Goal: Task Accomplishment & Management: Use online tool/utility

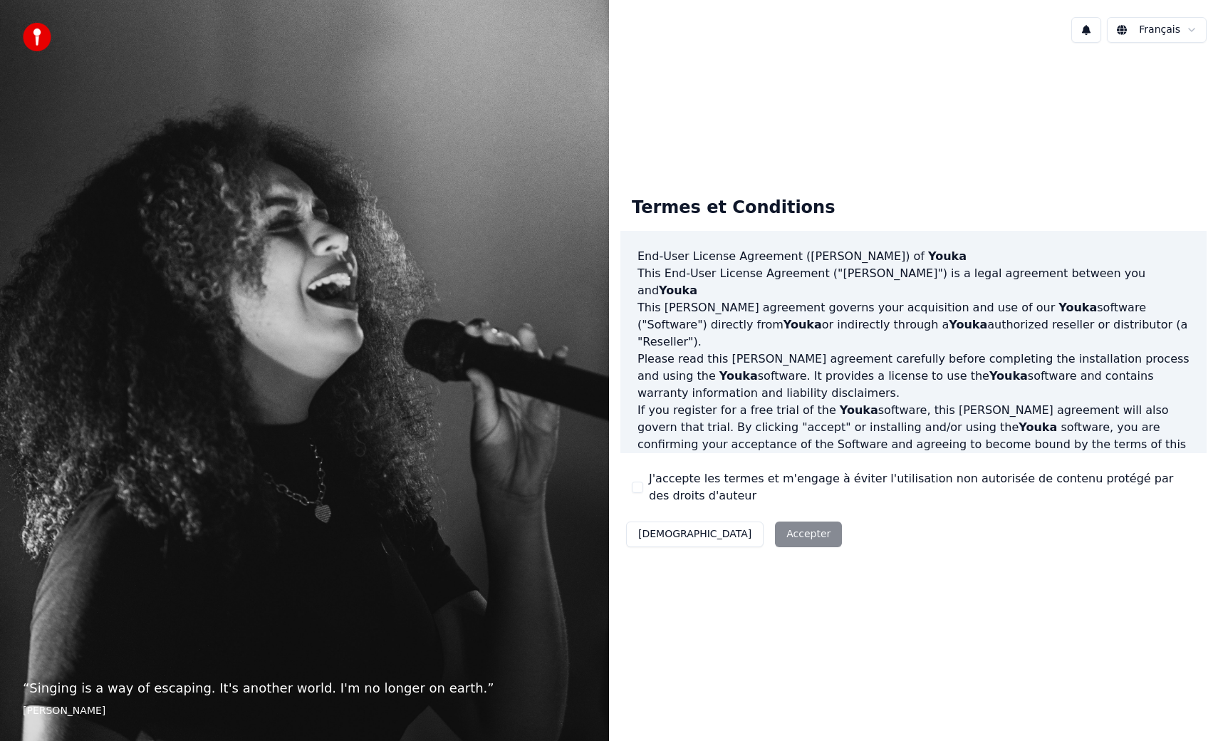
click at [750, 535] on div "Décliner Accepter" at bounding box center [733, 534] width 227 height 37
click at [637, 486] on button "J'accepte les termes et m'engage à éviter l'utilisation non autorisée de conten…" at bounding box center [637, 486] width 11 height 11
click at [775, 533] on button "Accepter" at bounding box center [808, 534] width 67 height 26
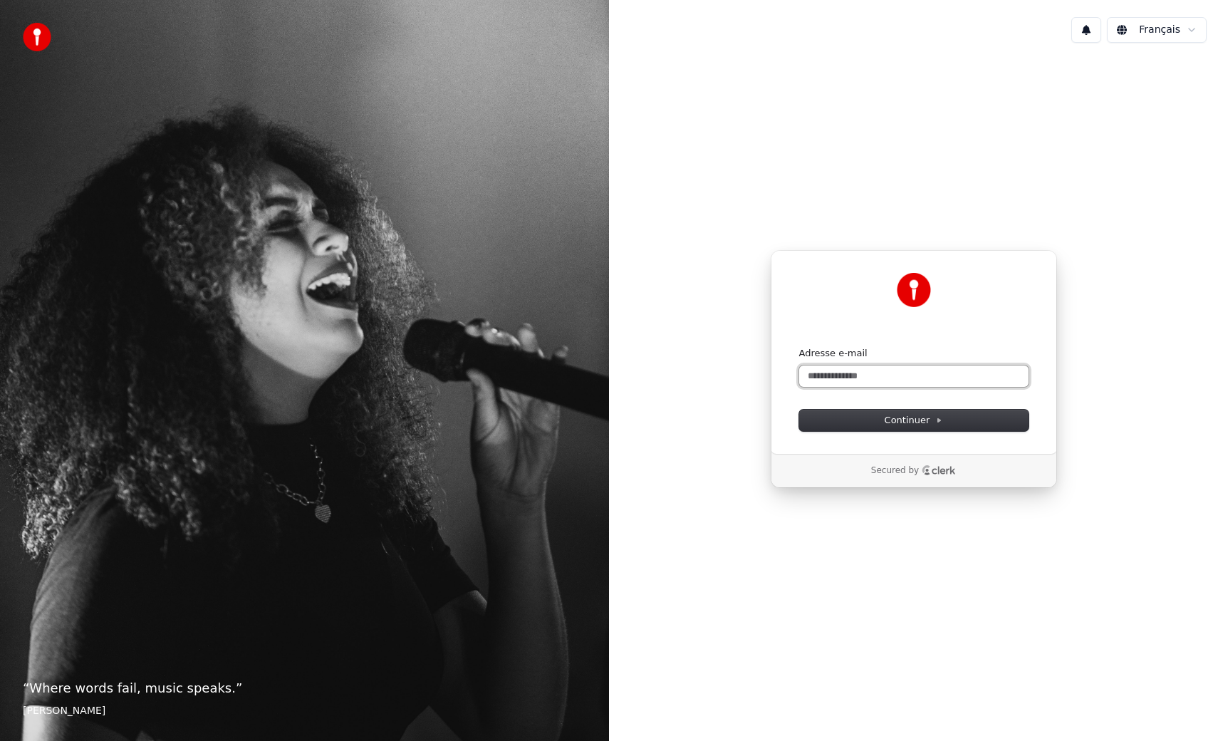
click at [837, 374] on input "Adresse e-mail" at bounding box center [913, 375] width 229 height 21
click at [899, 423] on span "Continuer" at bounding box center [913, 420] width 58 height 13
type input "**********"
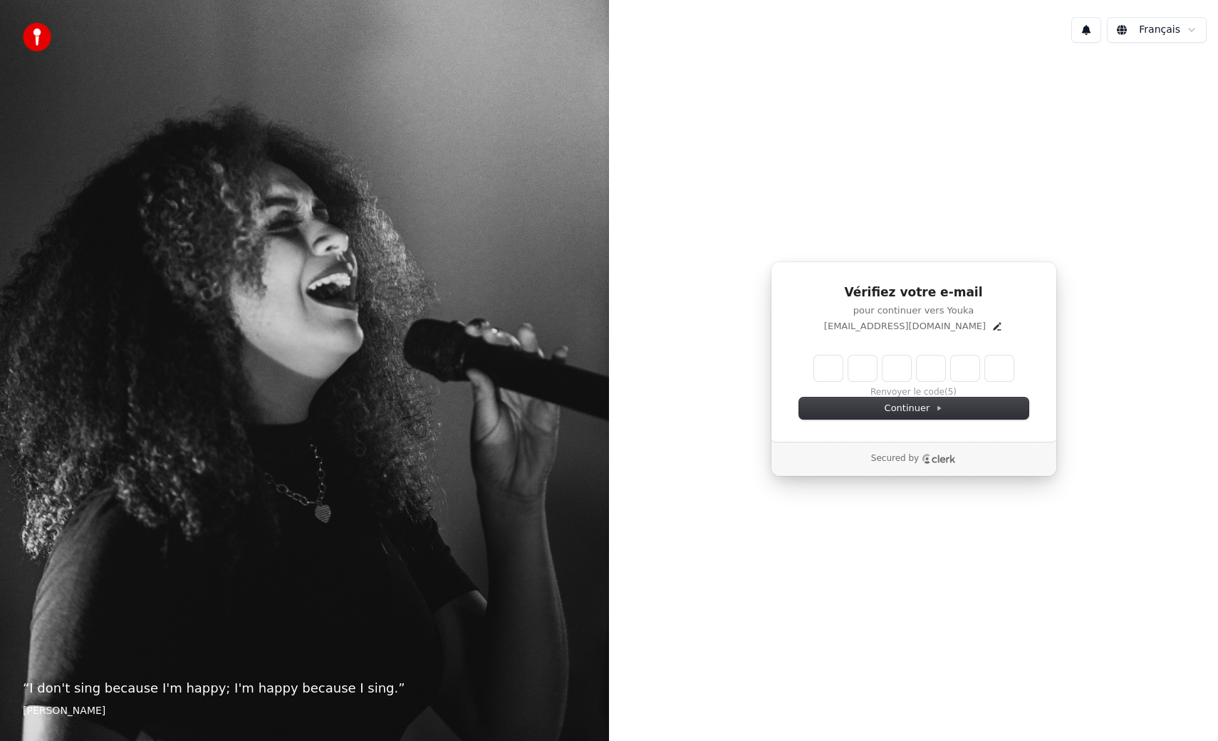
click at [829, 368] on input "Enter verification code" at bounding box center [913, 368] width 199 height 26
type input "******"
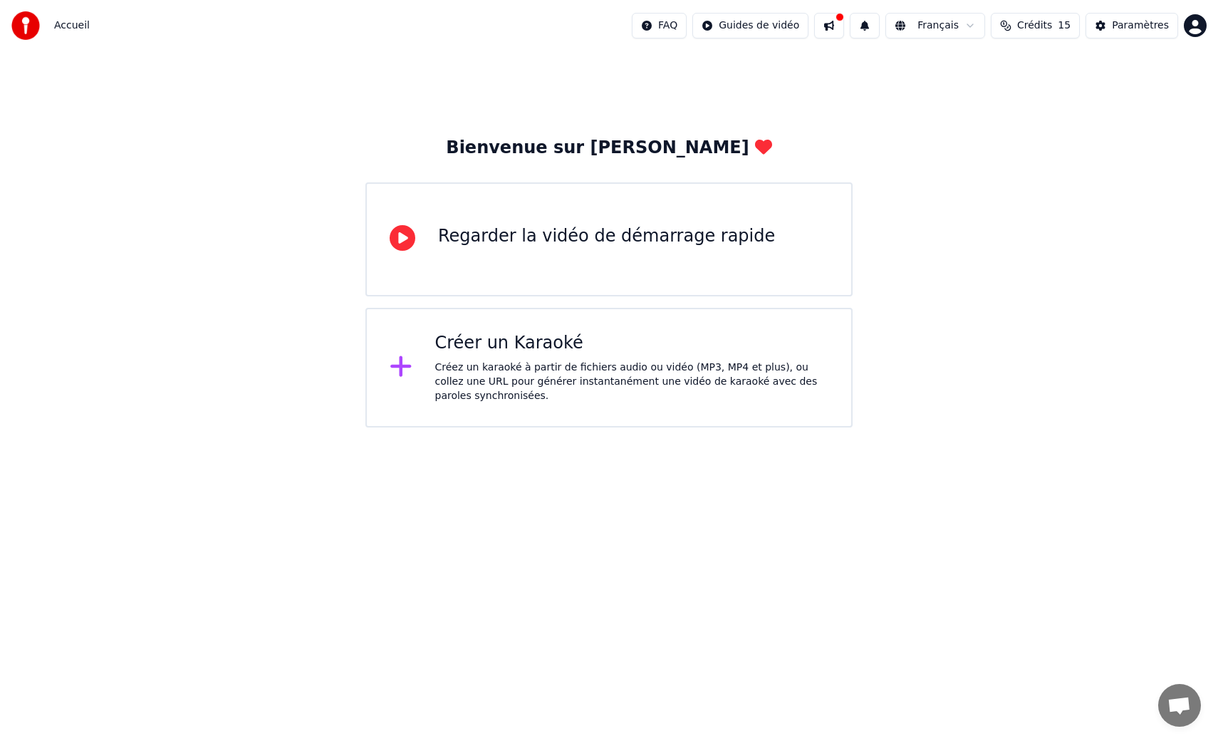
click at [401, 235] on icon at bounding box center [403, 238] width 26 height 26
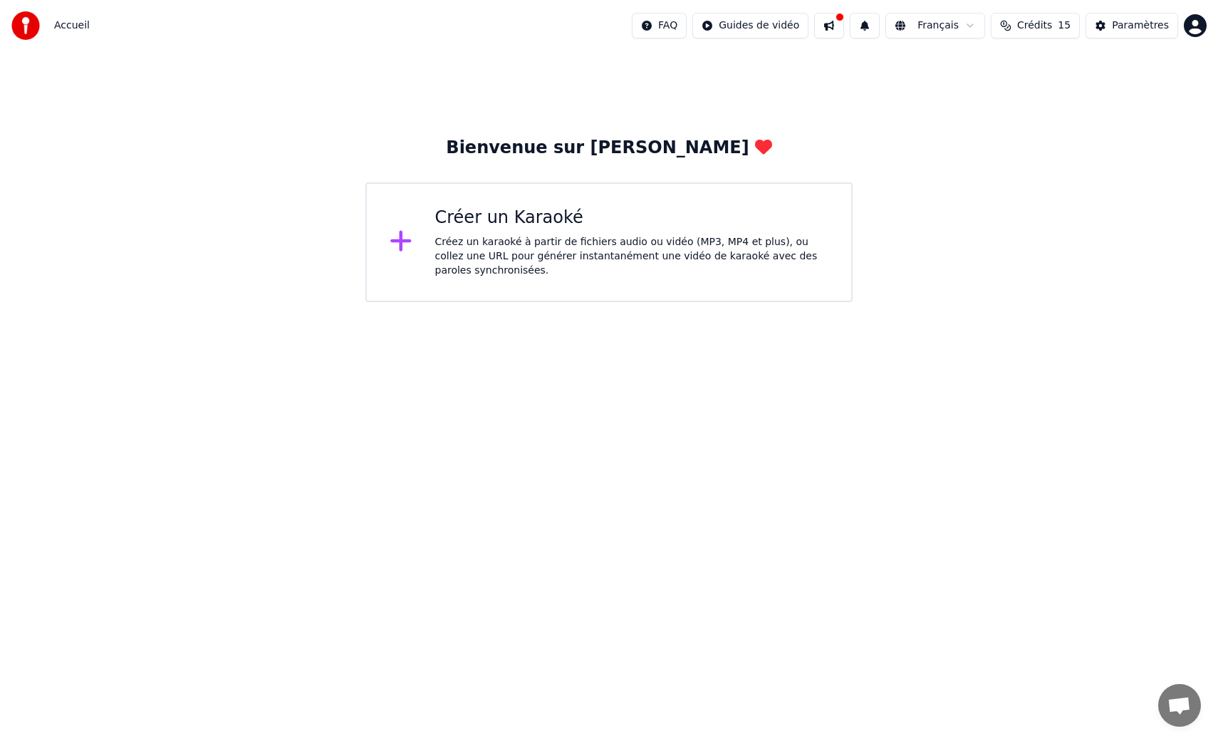
click at [521, 241] on div "Créez un karaoké à partir de fichiers audio ou vidéo (MP3, MP4 et plus), ou col…" at bounding box center [632, 256] width 394 height 43
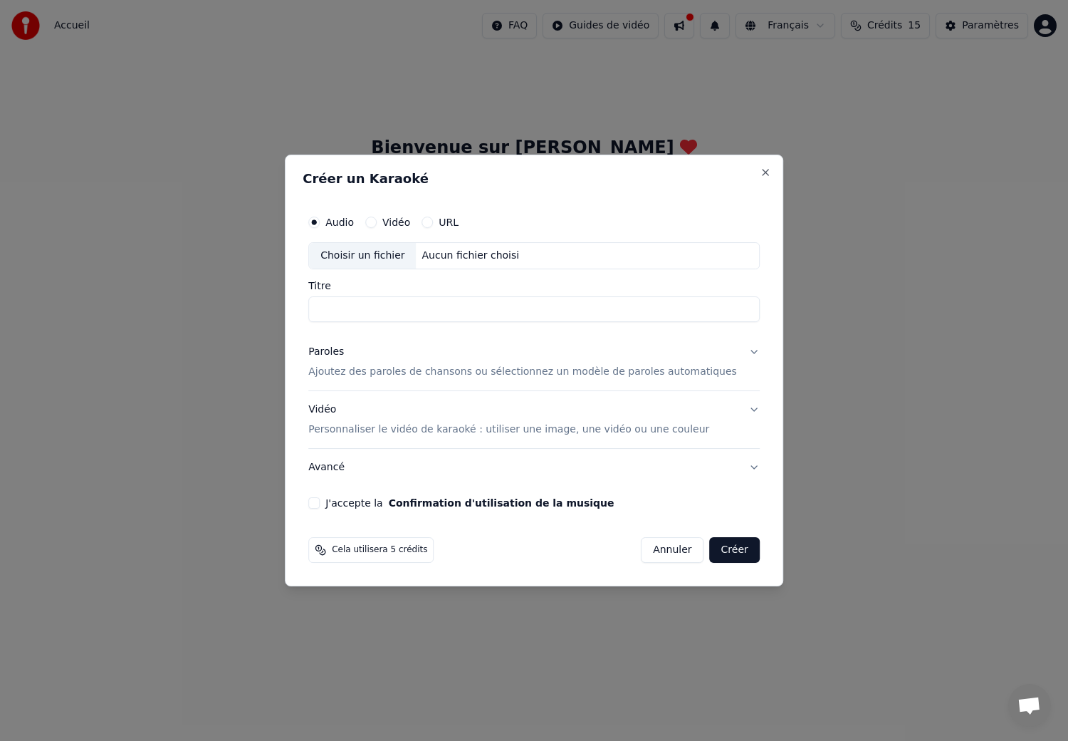
click at [374, 251] on div "Choisir un fichier" at bounding box center [362, 256] width 107 height 26
click at [388, 298] on input "Titre" at bounding box center [533, 309] width 451 height 26
click at [385, 254] on div "Choisir un fichier" at bounding box center [362, 256] width 107 height 26
type input "**********"
click at [422, 370] on p "Ajoutez des paroles de chansons ou sélectionnez un modèle de paroles automatiqu…" at bounding box center [522, 372] width 429 height 14
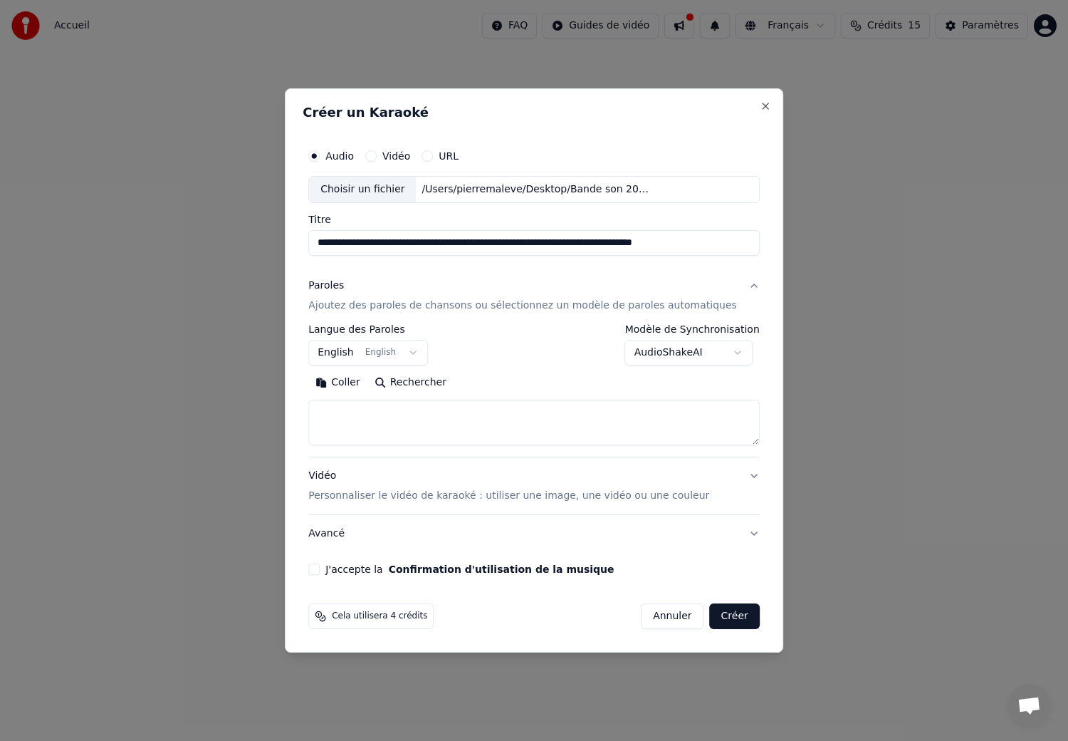
click at [420, 352] on button "English English" at bounding box center [368, 353] width 120 height 26
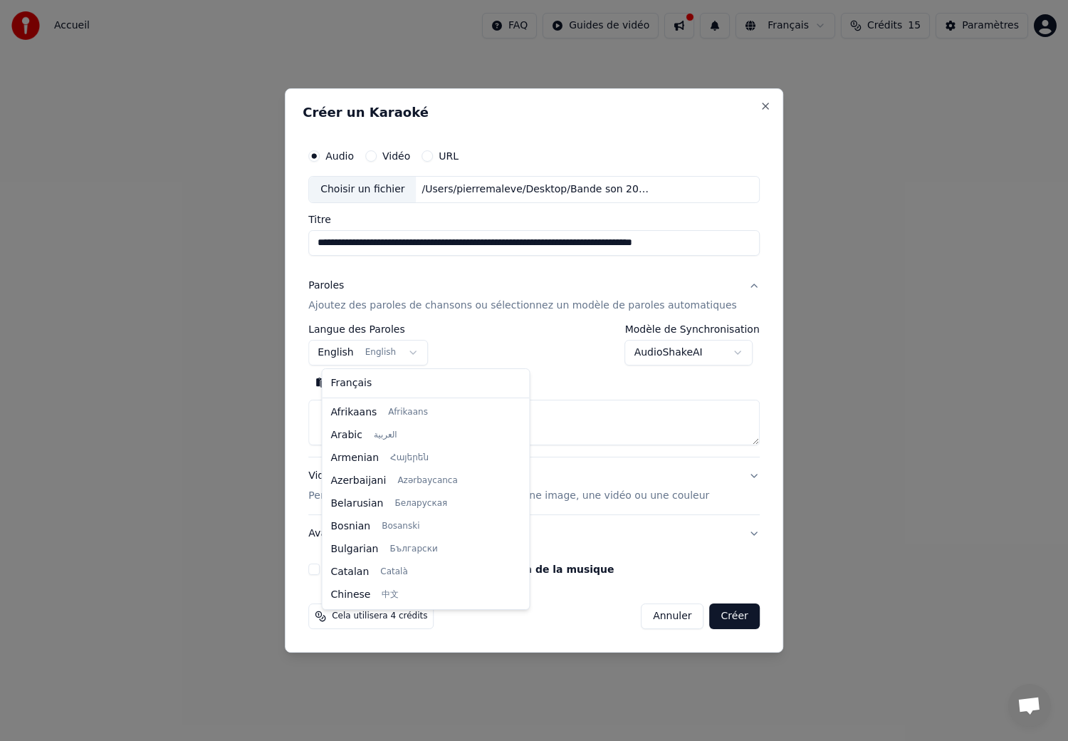
scroll to position [114, 0]
select select "**"
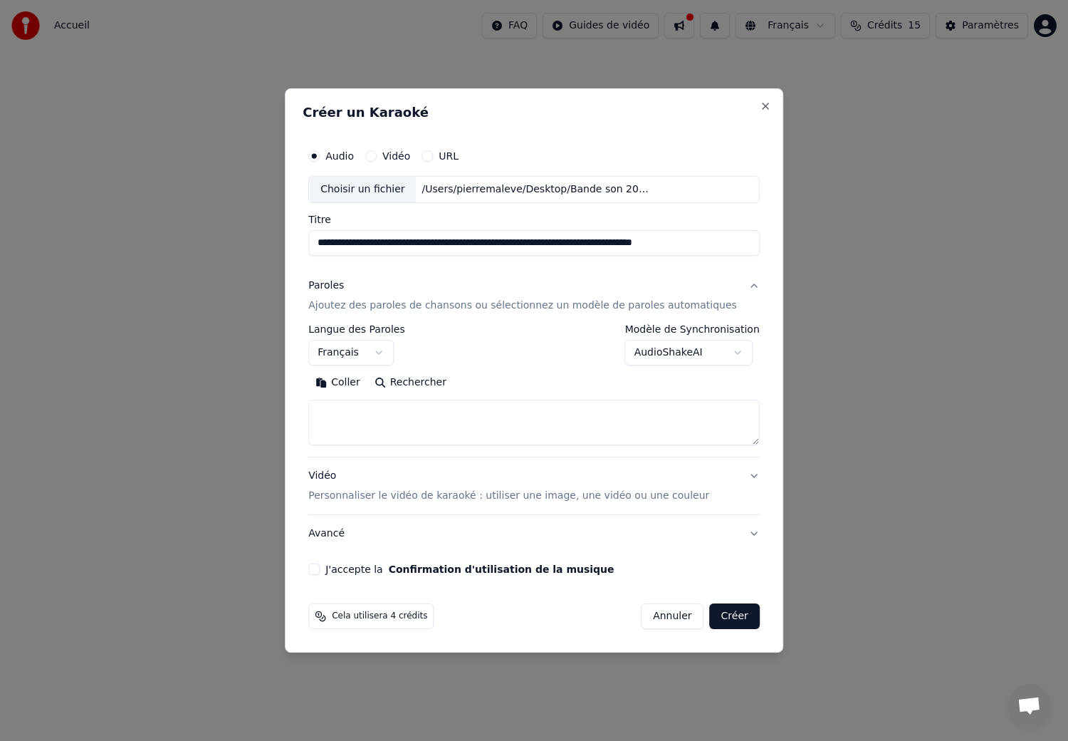
click at [392, 415] on textarea at bounding box center [533, 422] width 451 height 46
paste textarea "**********"
type textarea "**********"
click at [320, 566] on button "J'accepte la Confirmation d'utilisation de la musique" at bounding box center [313, 568] width 11 height 11
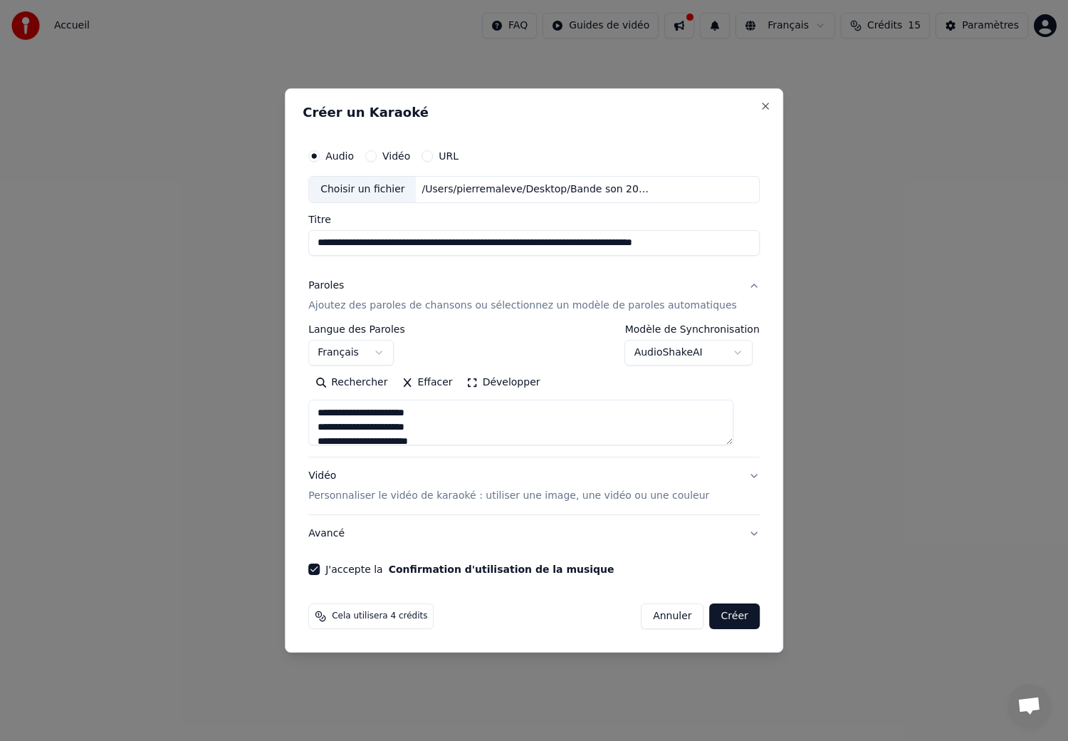
click at [722, 615] on button "Créer" at bounding box center [735, 616] width 50 height 26
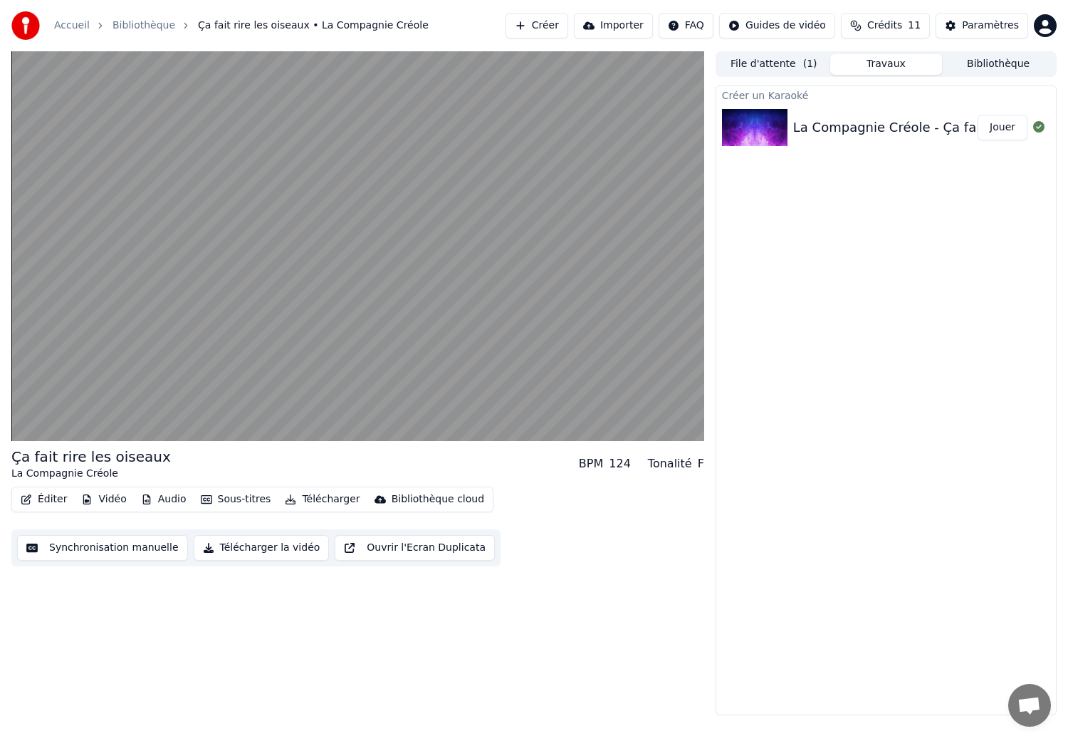
click at [149, 545] on button "Synchronisation manuelle" at bounding box center [102, 548] width 171 height 26
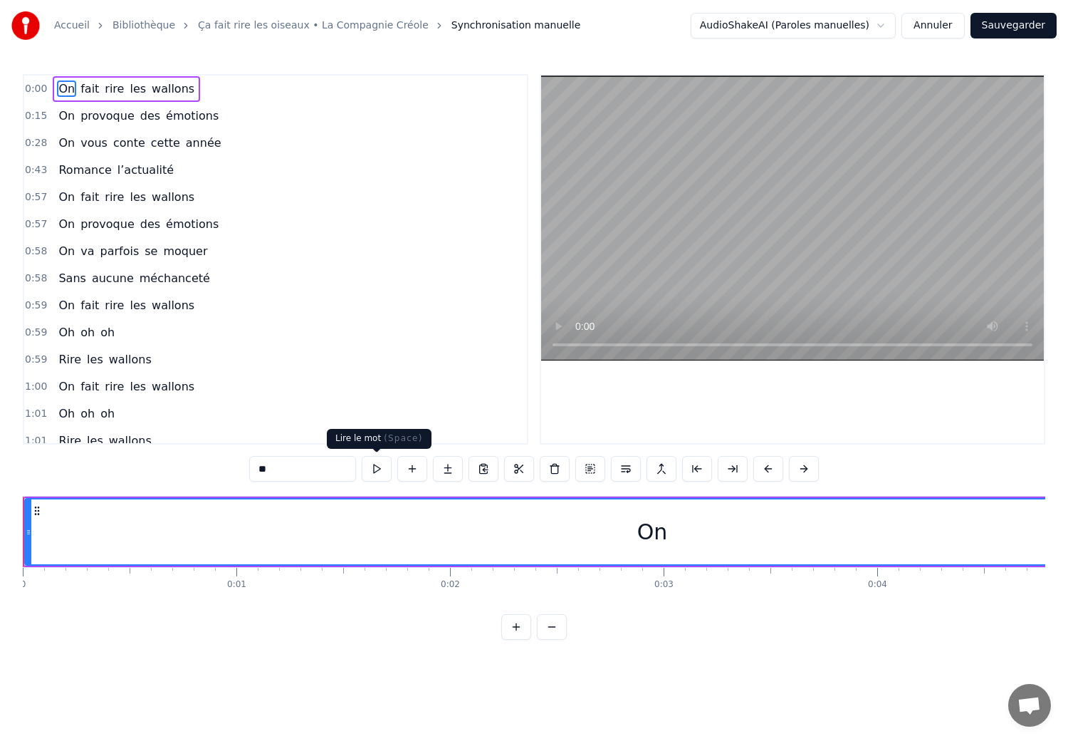
click at [370, 466] on button at bounding box center [377, 469] width 30 height 26
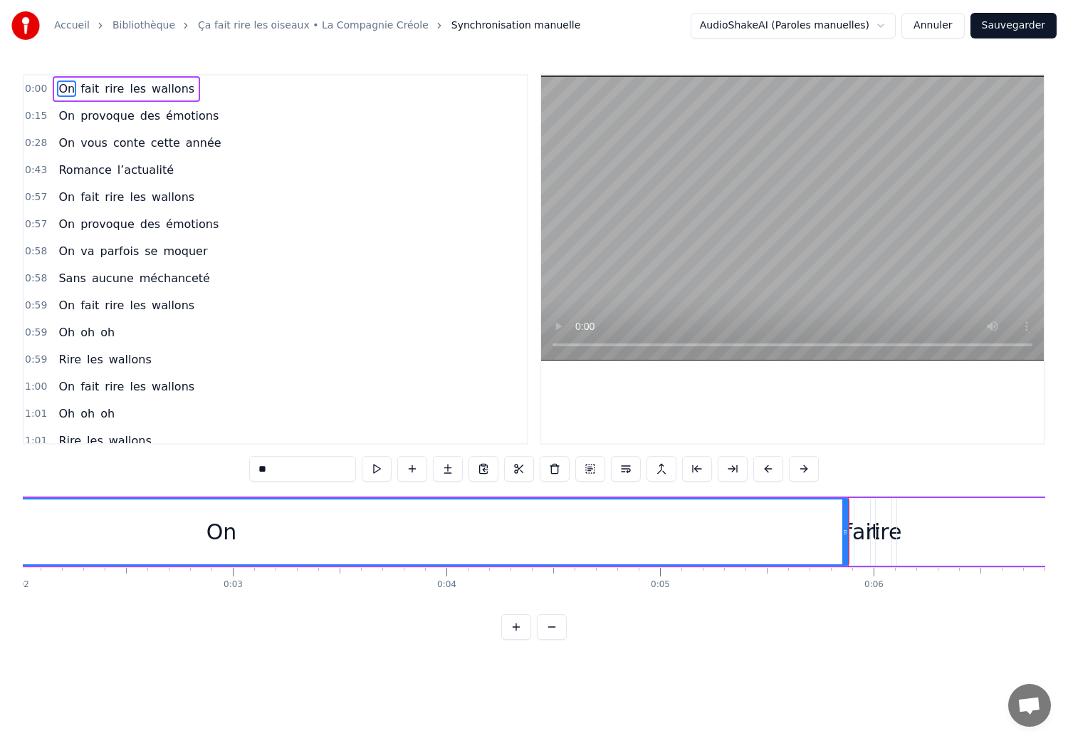
scroll to position [0, 419]
drag, startPoint x: 241, startPoint y: 537, endPoint x: 290, endPoint y: 533, distance: 49.3
click at [290, 533] on div "On" at bounding box center [233, 531] width 1253 height 65
click at [241, 534] on div "On" at bounding box center [234, 532] width 31 height 32
drag, startPoint x: 241, startPoint y: 534, endPoint x: 282, endPoint y: 530, distance: 40.8
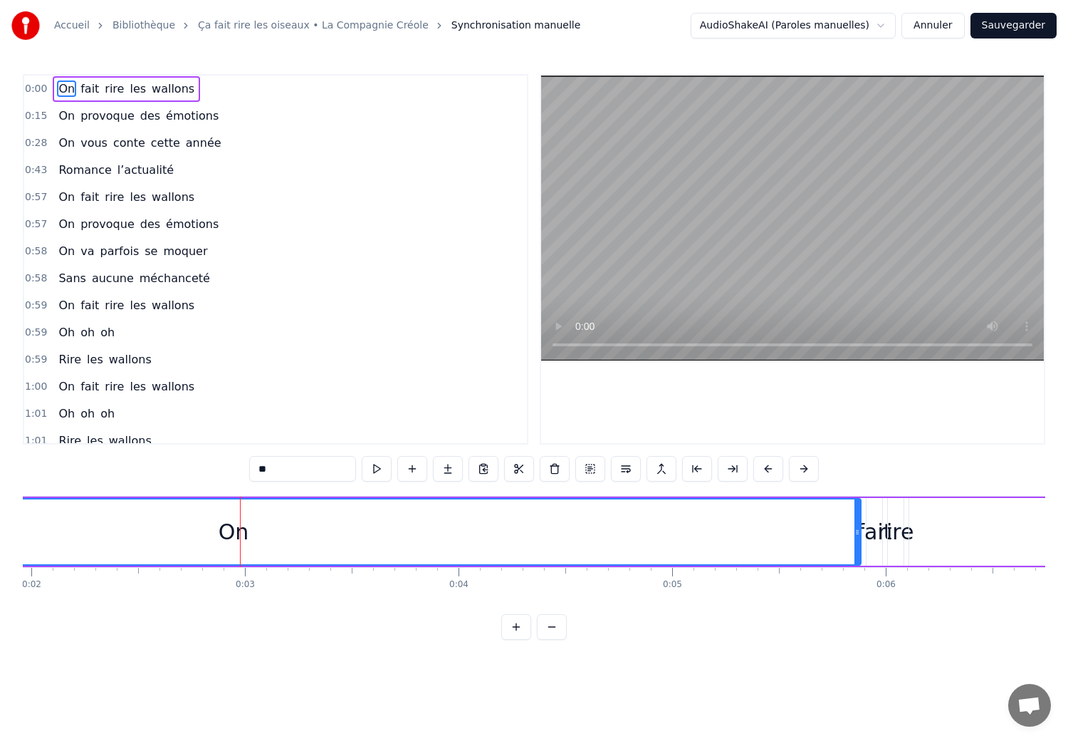
click at [286, 530] on div "On" at bounding box center [233, 531] width 1253 height 65
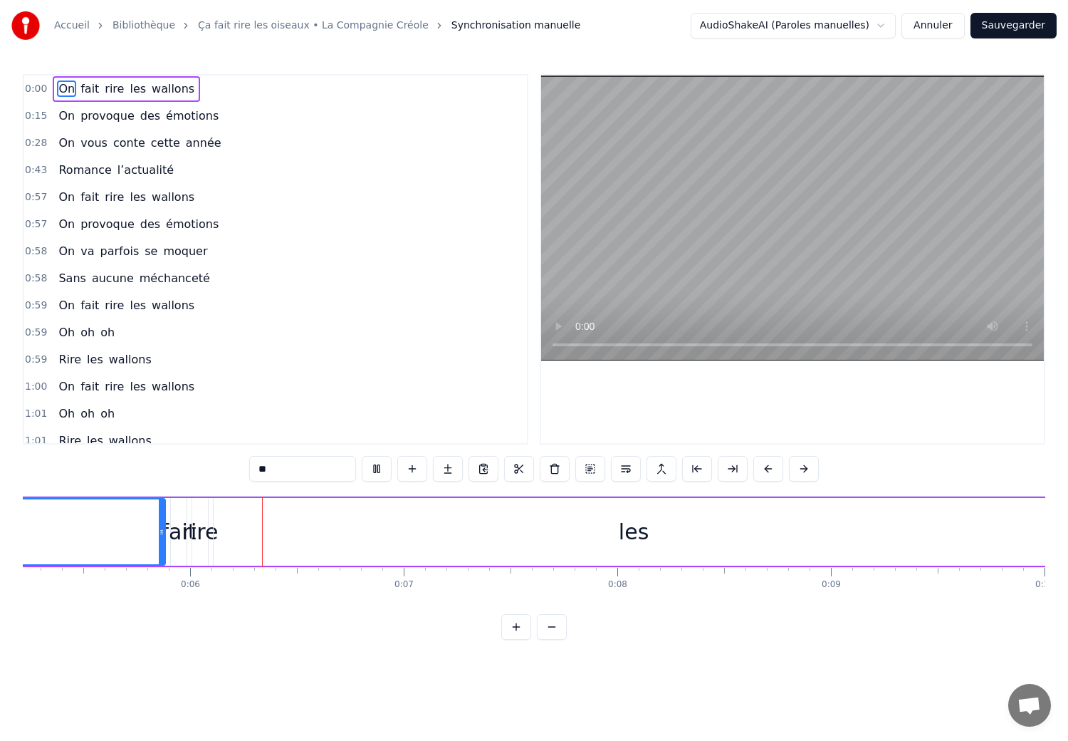
scroll to position [0, 1124]
click at [38, 95] on span "0:00" at bounding box center [36, 89] width 22 height 14
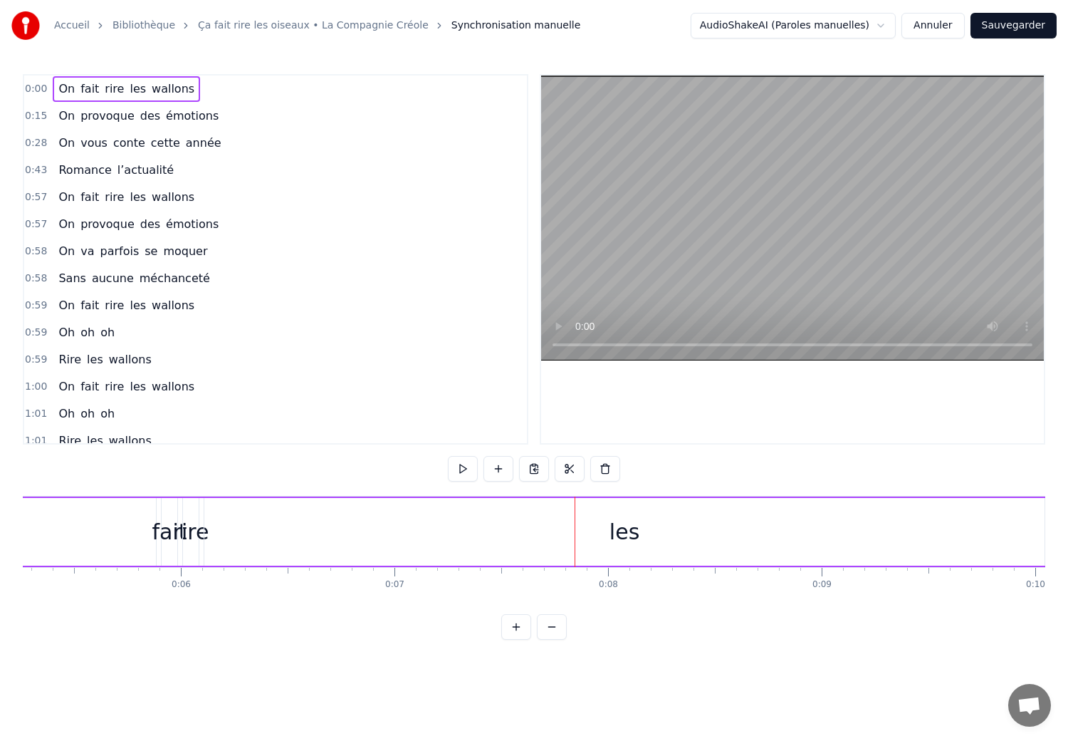
click at [41, 90] on span "0:00" at bounding box center [36, 89] width 22 height 14
click at [44, 83] on span "0:00" at bounding box center [36, 89] width 22 height 14
click at [44, 85] on span "0:00" at bounding box center [36, 89] width 22 height 14
click at [44, 88] on span "0:00" at bounding box center [36, 89] width 22 height 14
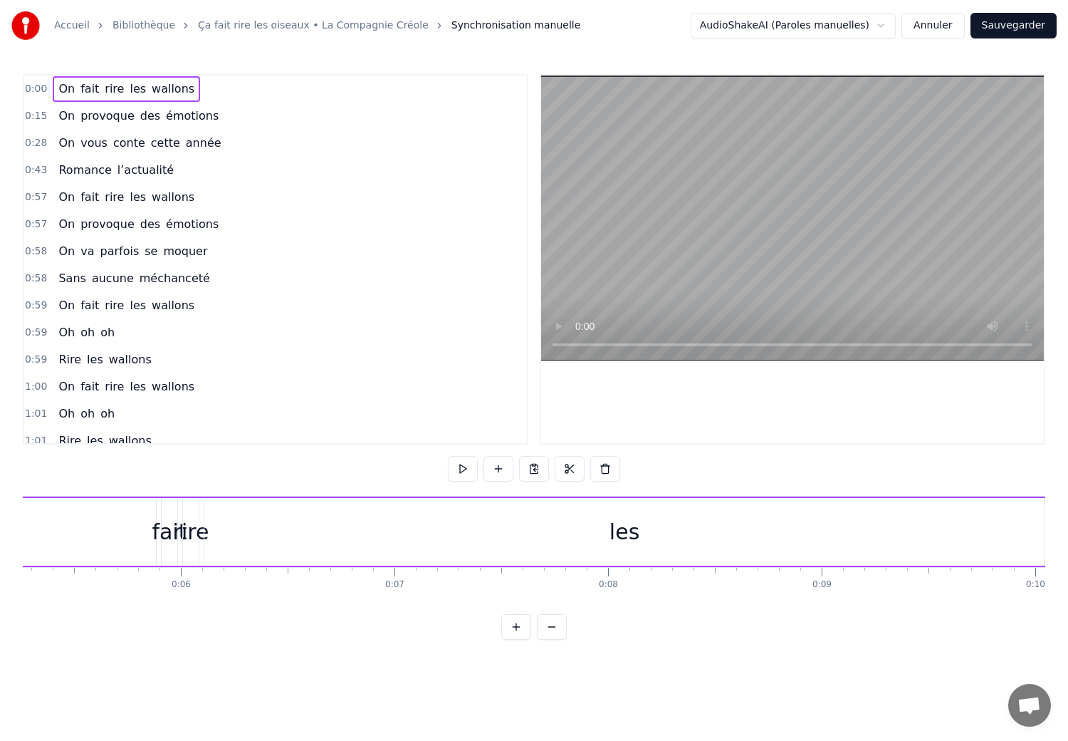
click at [44, 88] on span "0:00" at bounding box center [36, 89] width 22 height 14
click at [268, 534] on div "On" at bounding box center [267, 532] width 31 height 32
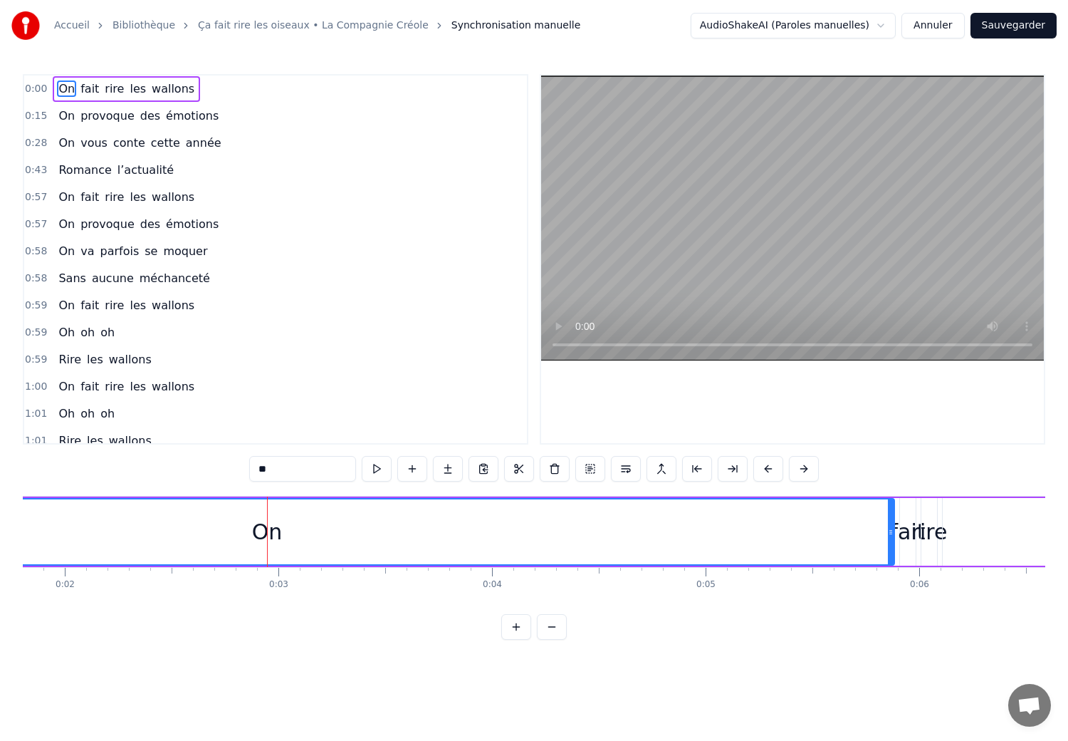
click at [267, 531] on div at bounding box center [267, 531] width 1 height 70
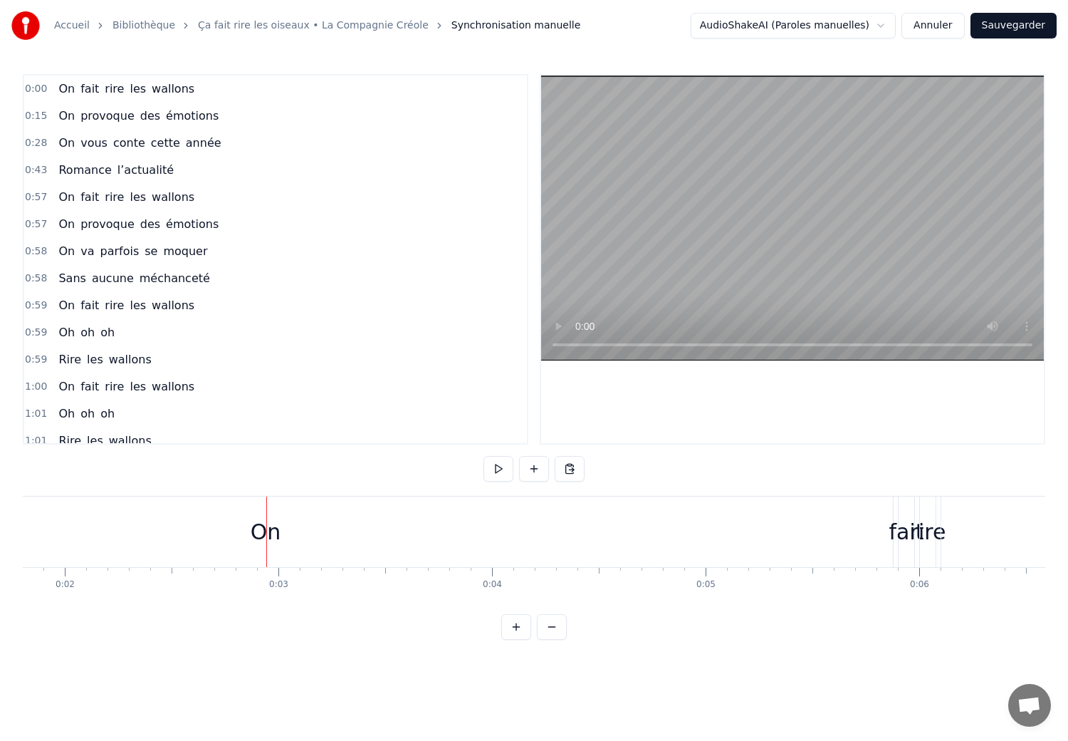
click at [103, 92] on span "rire" at bounding box center [114, 88] width 22 height 16
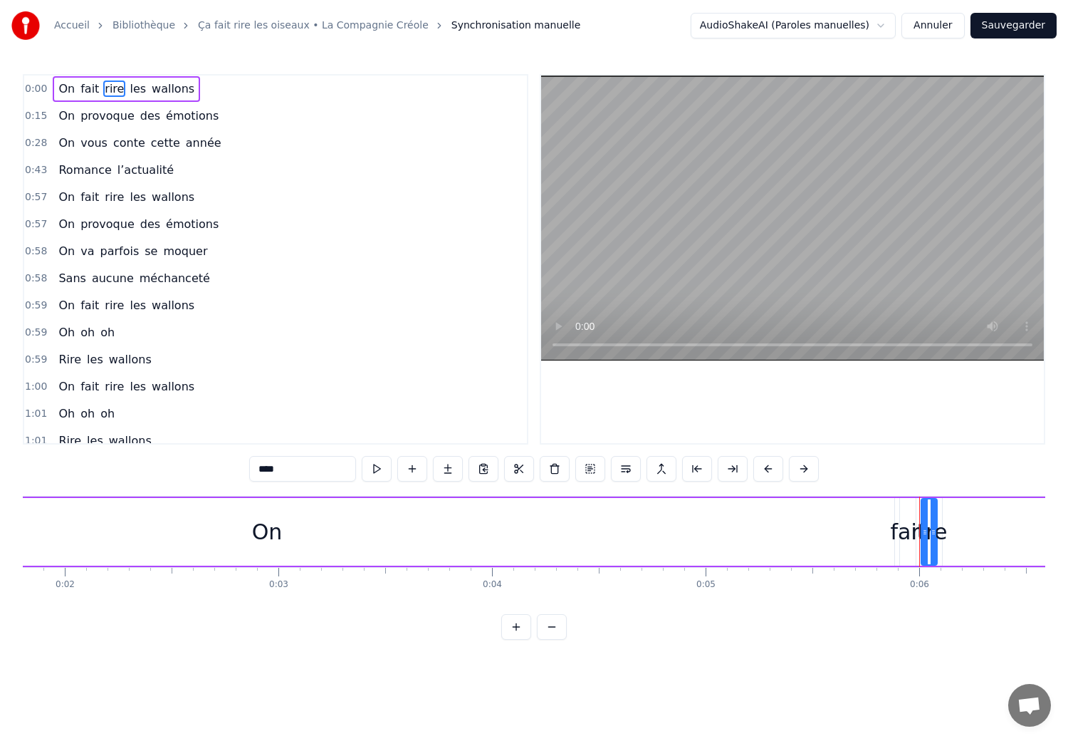
click at [70, 90] on span "On" at bounding box center [66, 88] width 19 height 16
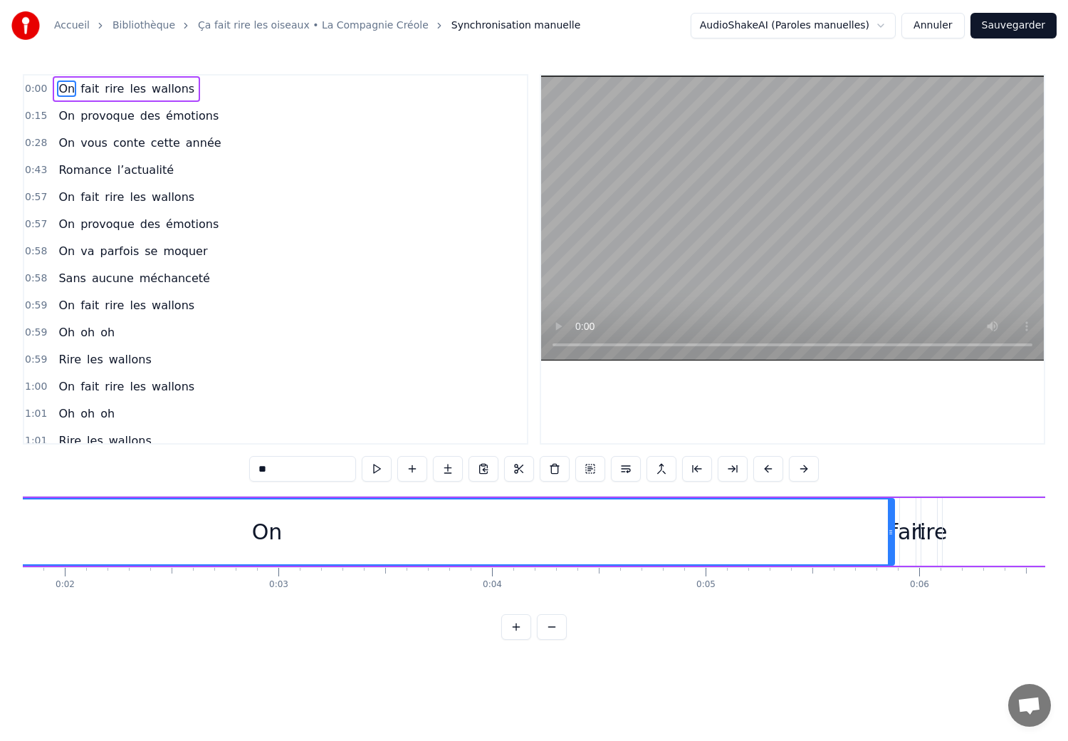
click at [903, 528] on div "fait" at bounding box center [908, 532] width 35 height 32
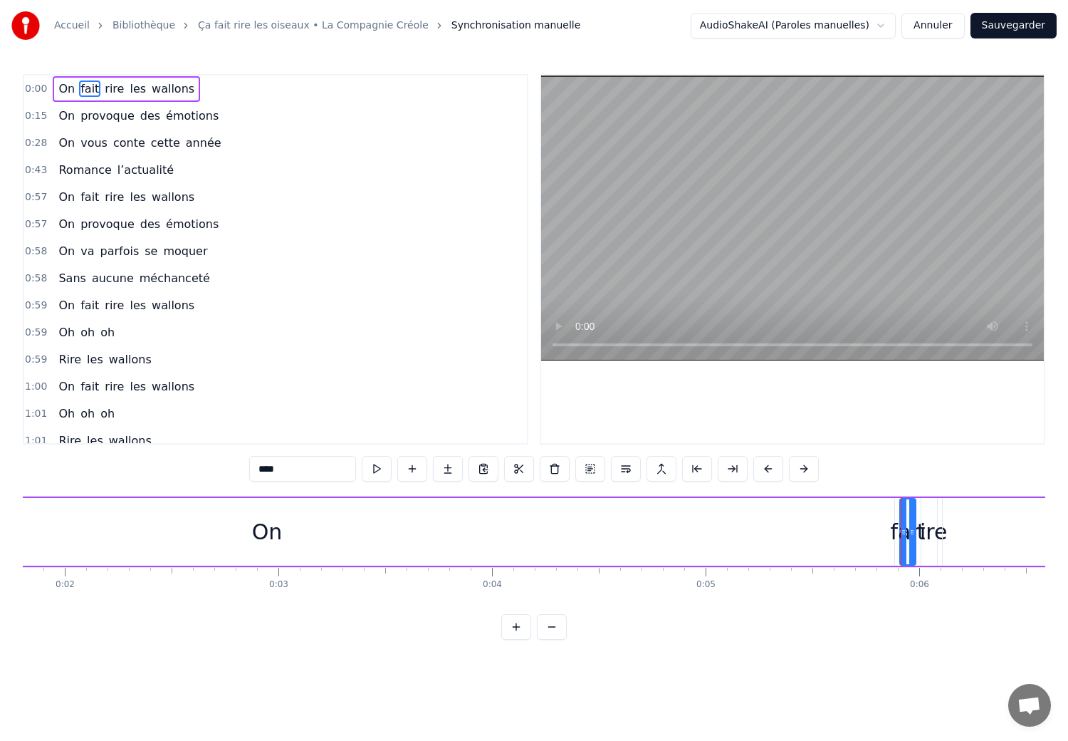
click at [62, 92] on span "On" at bounding box center [66, 88] width 19 height 16
type input "**"
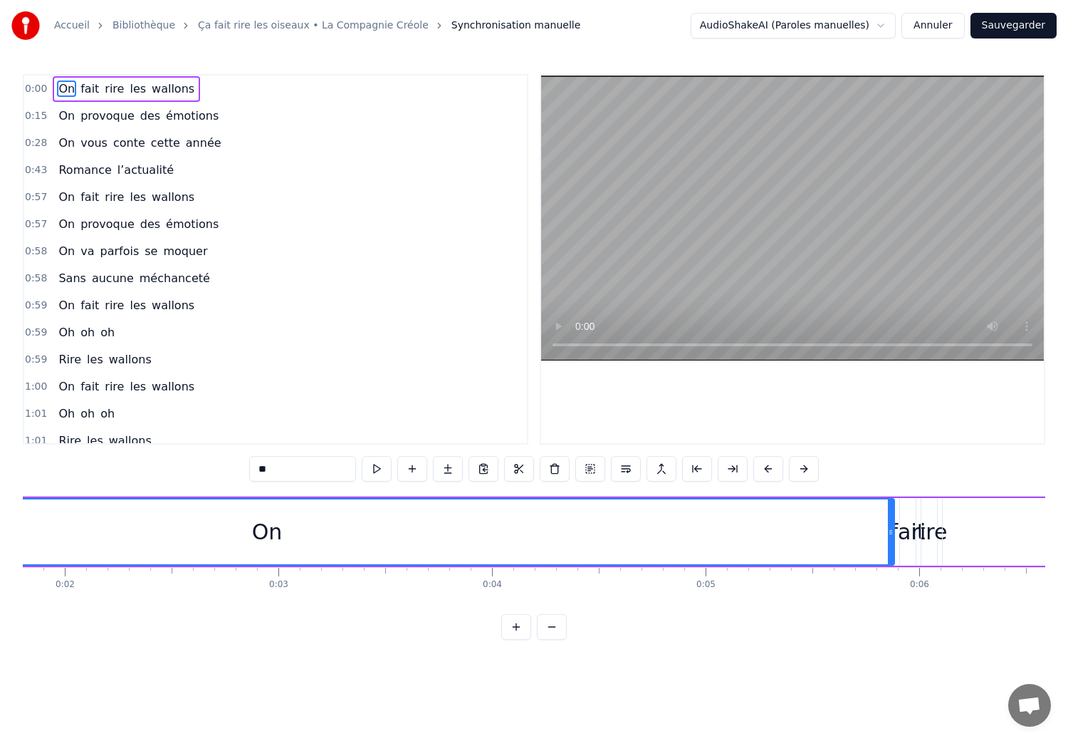
drag, startPoint x: 64, startPoint y: 95, endPoint x: 879, endPoint y: 513, distance: 915.3
click at [879, 513] on div "0:00 On fait rire les wallons 0:15 On provoque des émotions 0:28 On vous conte …" at bounding box center [534, 356] width 1023 height 565
click at [269, 522] on div "On" at bounding box center [267, 532] width 31 height 32
click at [36, 91] on span "0:00" at bounding box center [36, 89] width 22 height 14
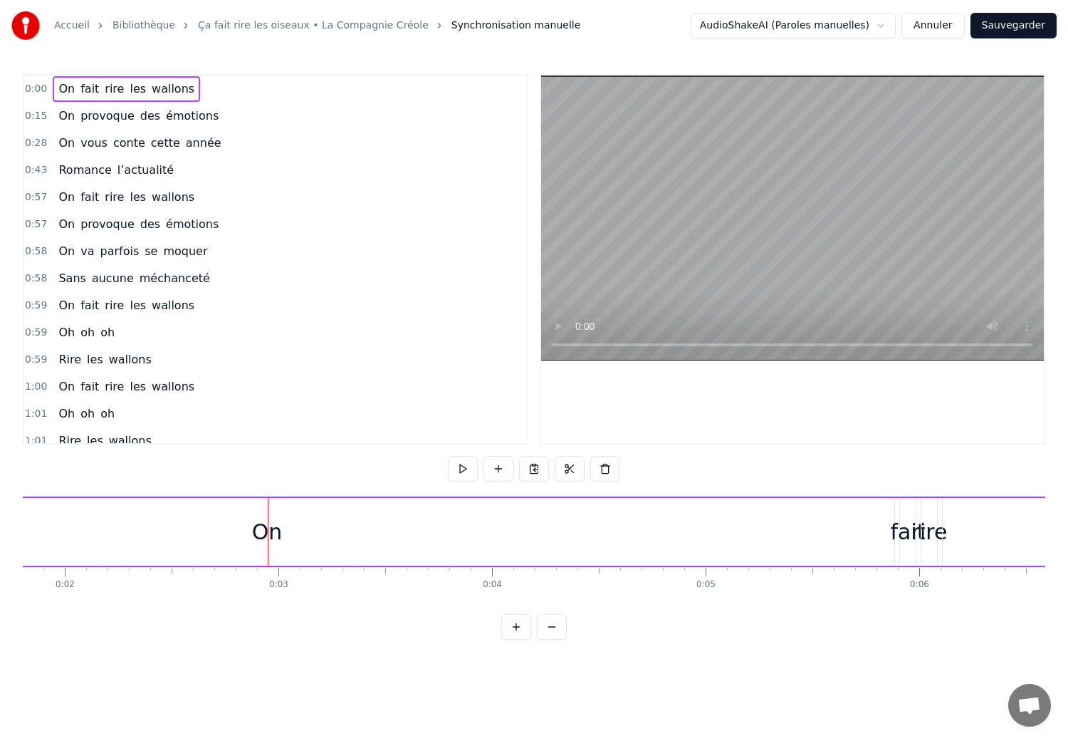
click at [66, 92] on span "On" at bounding box center [66, 88] width 19 height 16
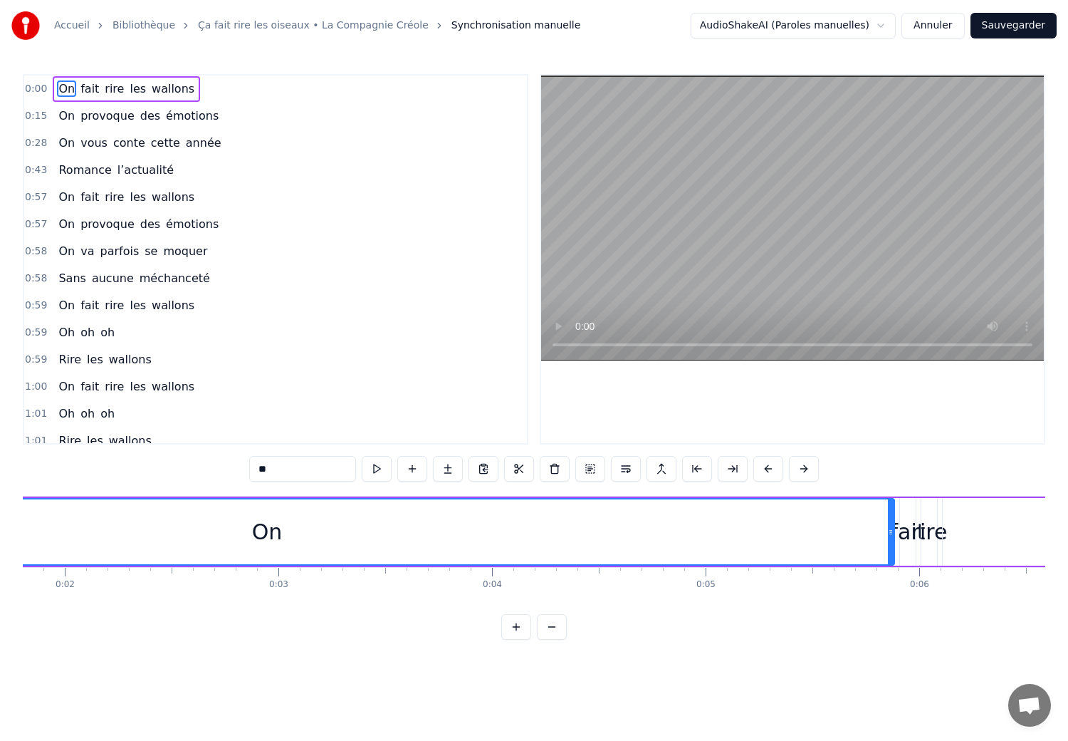
drag, startPoint x: 66, startPoint y: 92, endPoint x: 929, endPoint y: 532, distance: 968.8
click at [929, 532] on div "0:00 On fait rire les wallons 0:15 On provoque des émotions 0:28 On vous conte …" at bounding box center [534, 356] width 1023 height 565
drag, startPoint x: 890, startPoint y: 535, endPoint x: 949, endPoint y: 536, distance: 59.1
click at [950, 536] on icon at bounding box center [953, 531] width 6 height 11
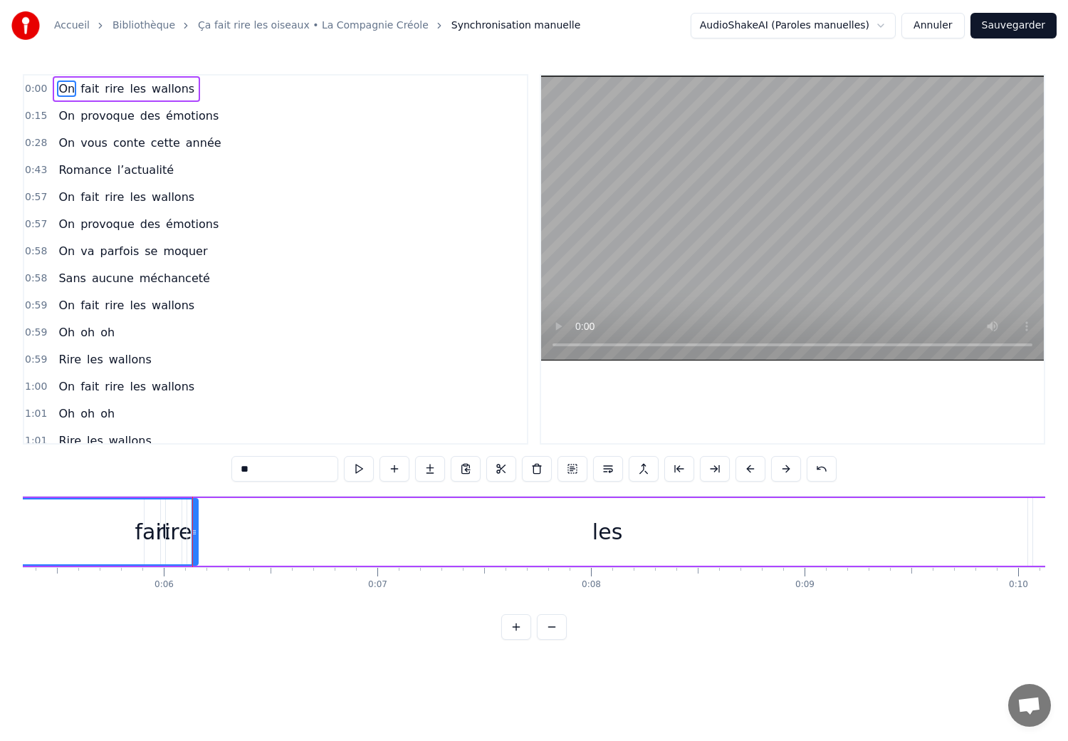
scroll to position [0, 972]
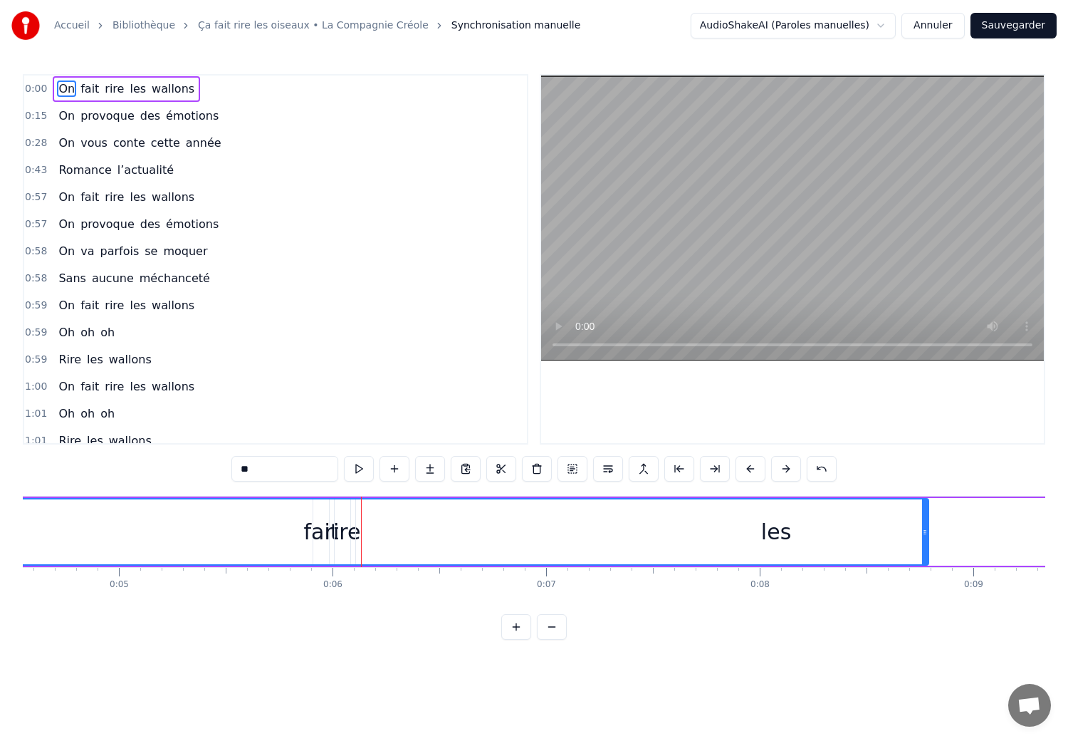
drag, startPoint x: 362, startPoint y: 535, endPoint x: 926, endPoint y: 495, distance: 565.4
click at [926, 495] on div "0:00 On fait rire les wallons 0:15 On provoque des émotions 0:28 On vous conte …" at bounding box center [534, 356] width 1023 height 565
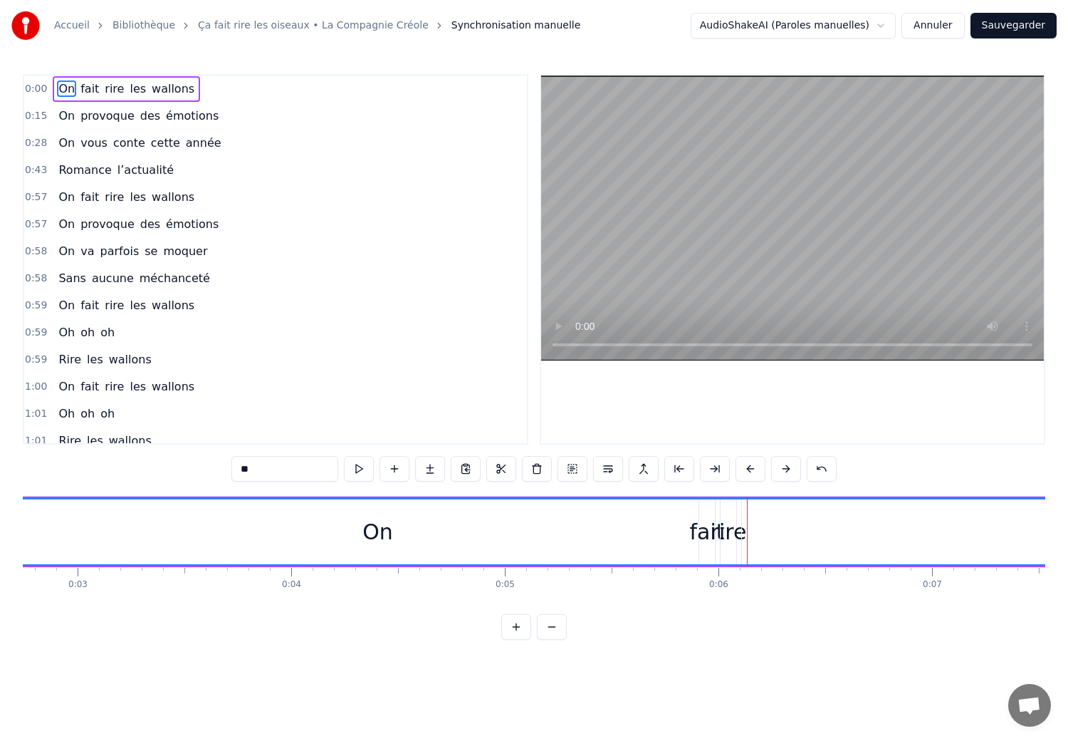
scroll to position [0, 398]
click at [36, 92] on span "0:00" at bounding box center [36, 89] width 22 height 14
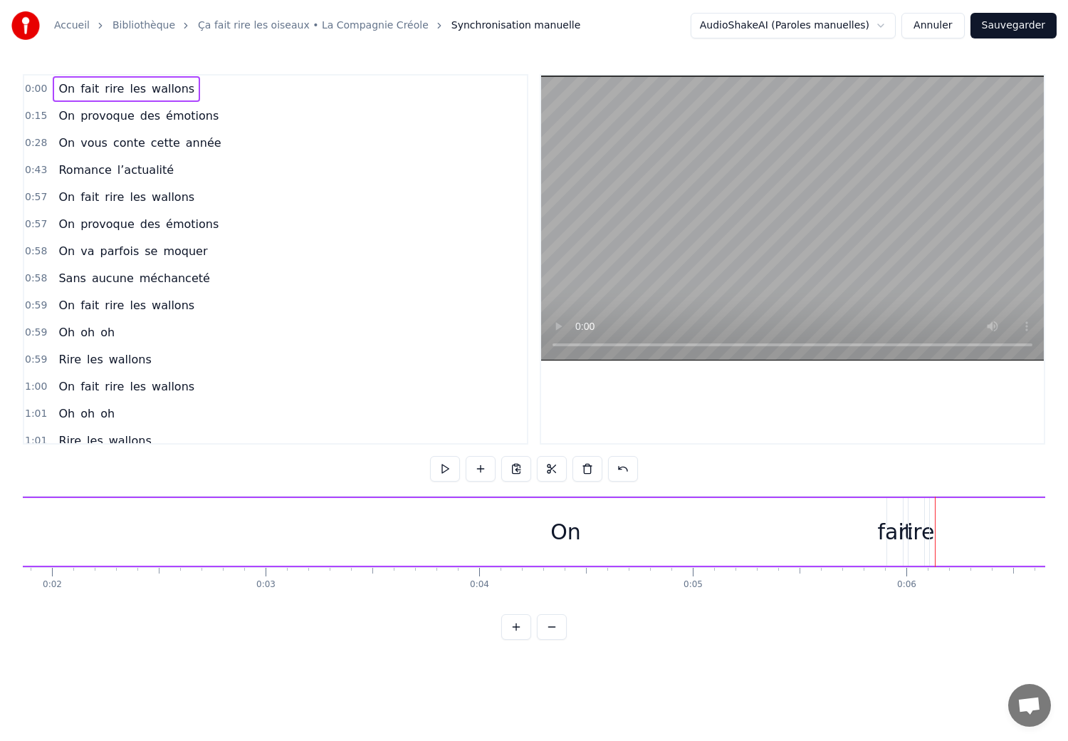
click at [36, 92] on span "0:00" at bounding box center [36, 89] width 22 height 14
click at [444, 467] on button at bounding box center [445, 469] width 30 height 26
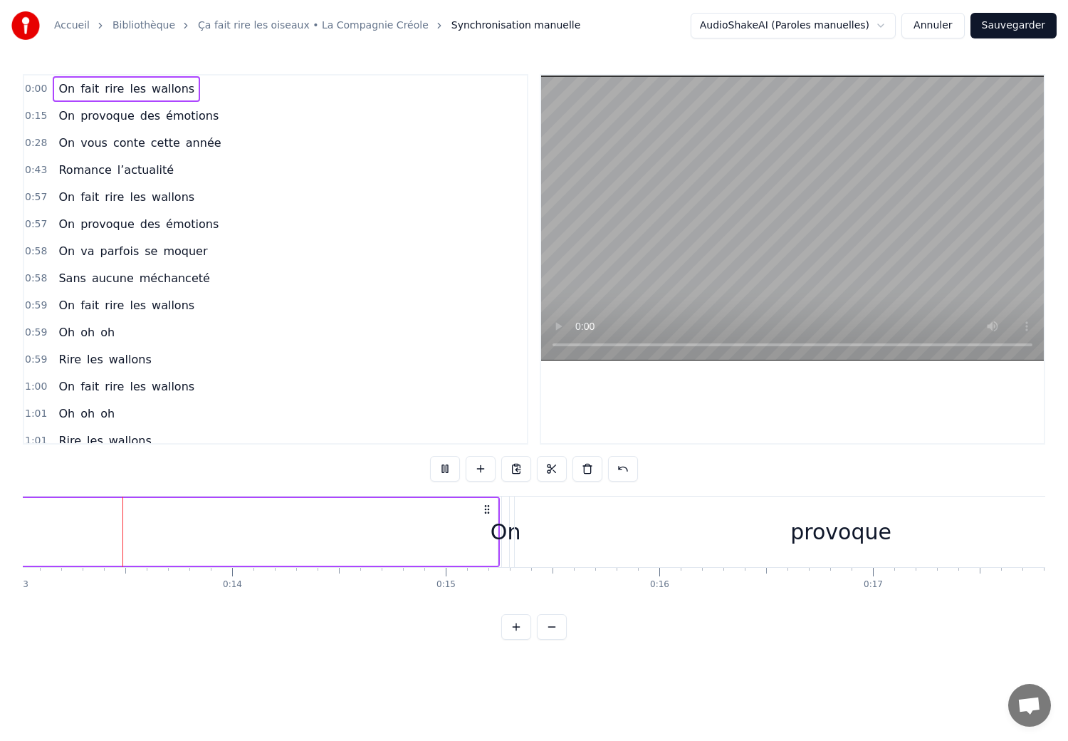
scroll to position [0, 2778]
drag, startPoint x: 446, startPoint y: 519, endPoint x: 770, endPoint y: 520, distance: 324.0
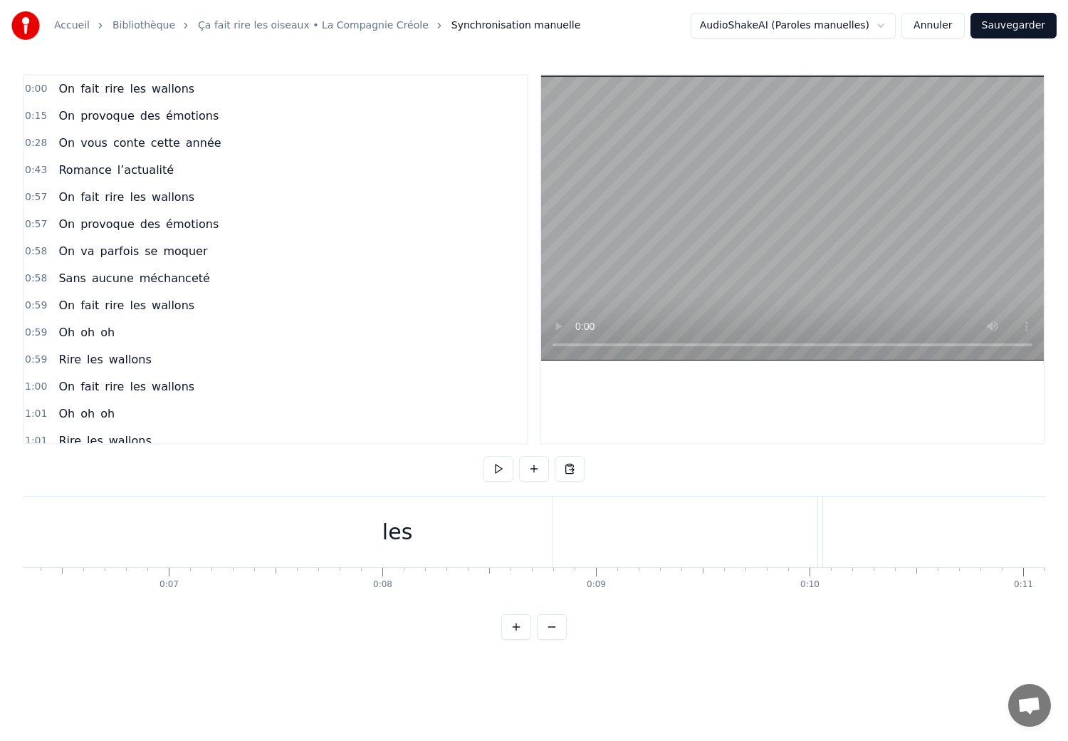
scroll to position [0, 1244]
